Goal: Task Accomplishment & Management: Manage account settings

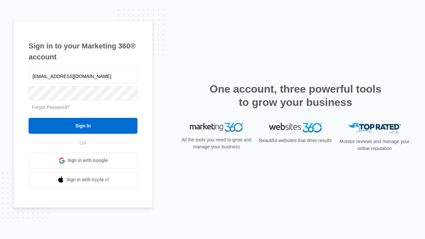
type input "[EMAIL_ADDRESS][DOMAIN_NAME]"
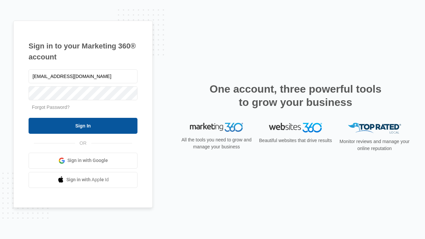
click at [83, 125] on input "Sign In" at bounding box center [83, 126] width 109 height 16
